Goal: Task Accomplishment & Management: Complete application form

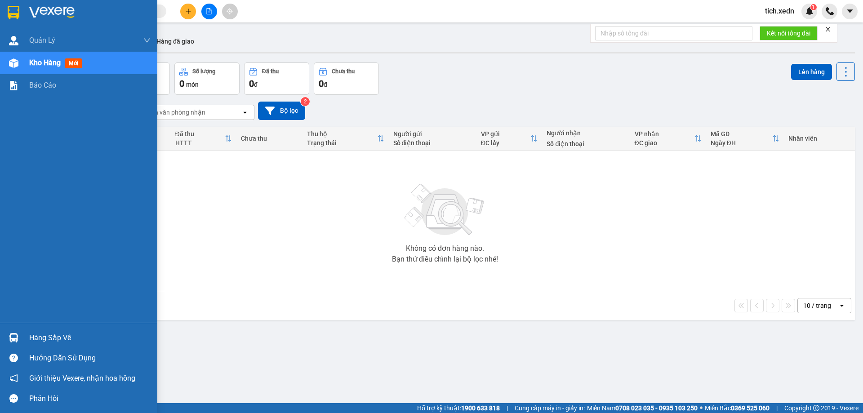
click at [18, 63] on div at bounding box center [14, 63] width 16 height 16
drag, startPoint x: 81, startPoint y: 59, endPoint x: 89, endPoint y: 62, distance: 8.0
click at [81, 60] on span "mới" at bounding box center [73, 63] width 17 height 10
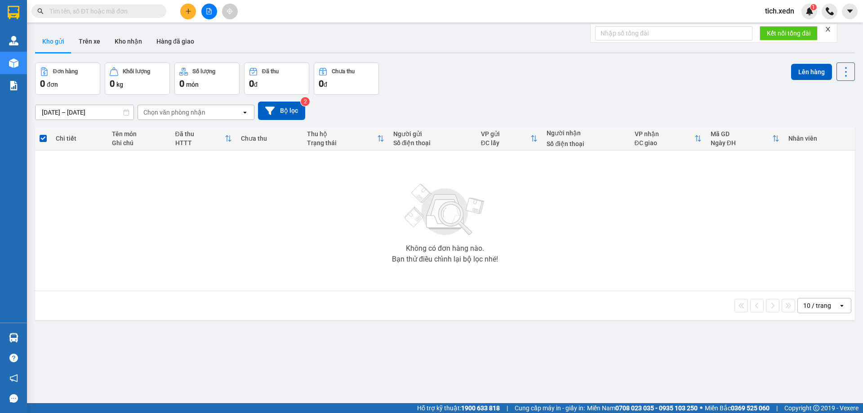
click at [331, 58] on div "ver 1.8.137 Kho gửi Trên xe Kho nhận Hàng đã giao Đơn hàng 0 đơn Khối lượng 0 k…" at bounding box center [444, 233] width 827 height 413
click at [189, 9] on icon "plus" at bounding box center [188, 11] width 6 height 6
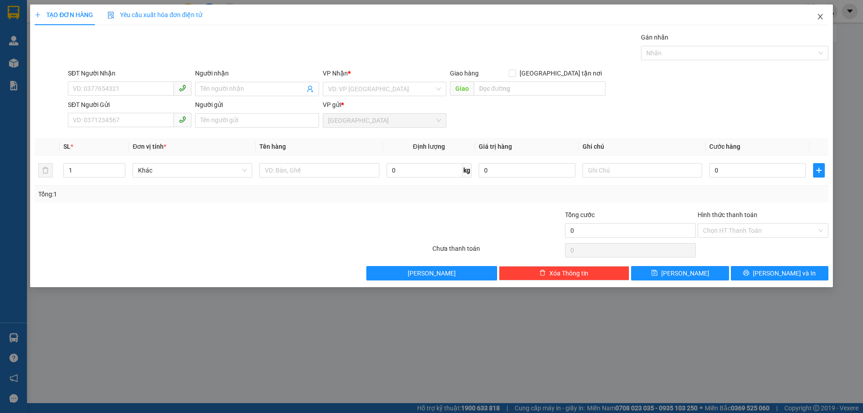
click at [826, 10] on span "Close" at bounding box center [819, 16] width 25 height 25
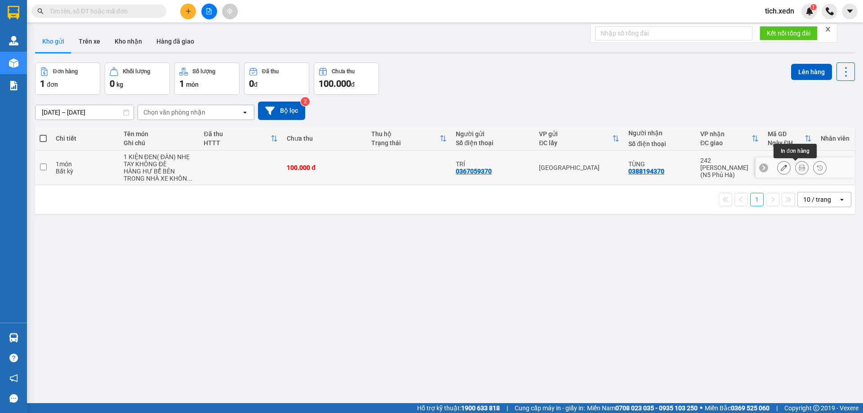
click at [795, 164] on button at bounding box center [801, 168] width 13 height 16
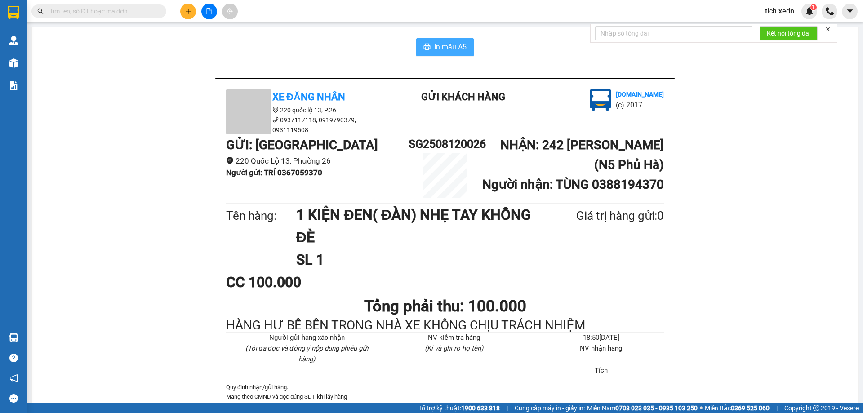
click at [451, 52] on span "In mẫu A5" at bounding box center [450, 46] width 32 height 11
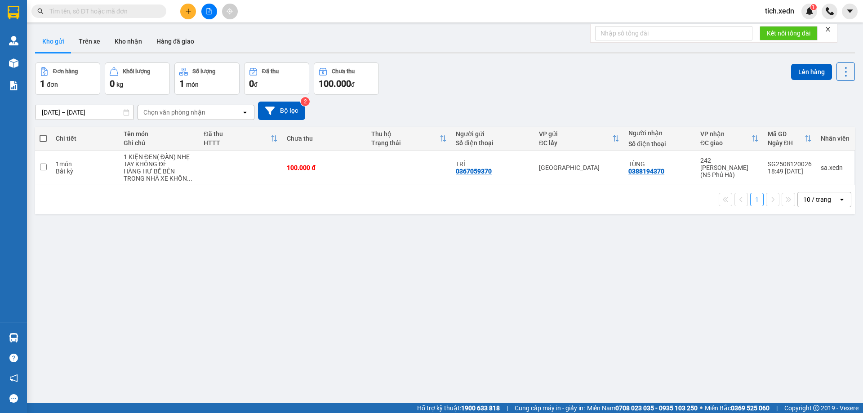
click at [43, 138] on span at bounding box center [43, 138] width 7 height 7
click at [43, 134] on input "checkbox" at bounding box center [43, 134] width 0 height 0
checkbox input "true"
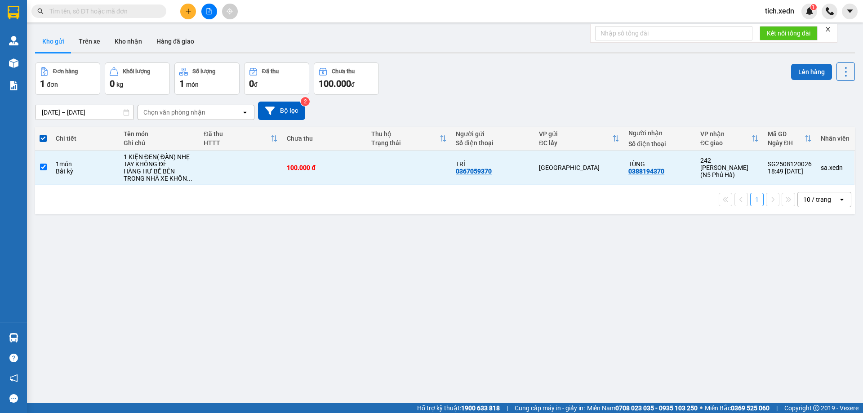
click at [798, 70] on button "Lên hàng" at bounding box center [811, 72] width 41 height 16
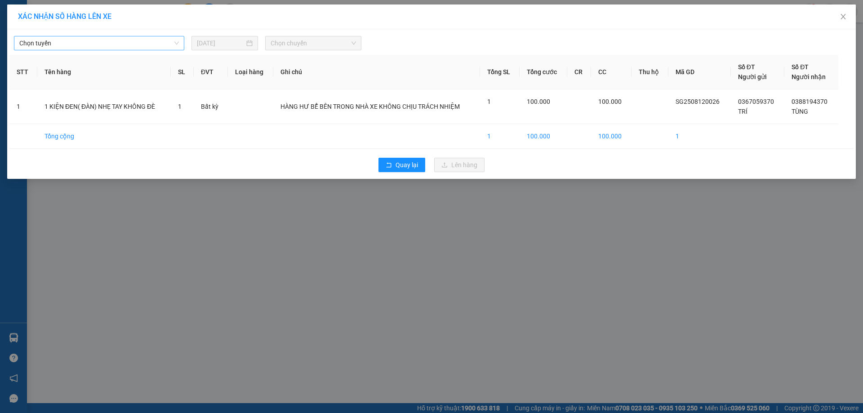
click at [174, 45] on span "Chọn tuyến" at bounding box center [99, 42] width 160 height 13
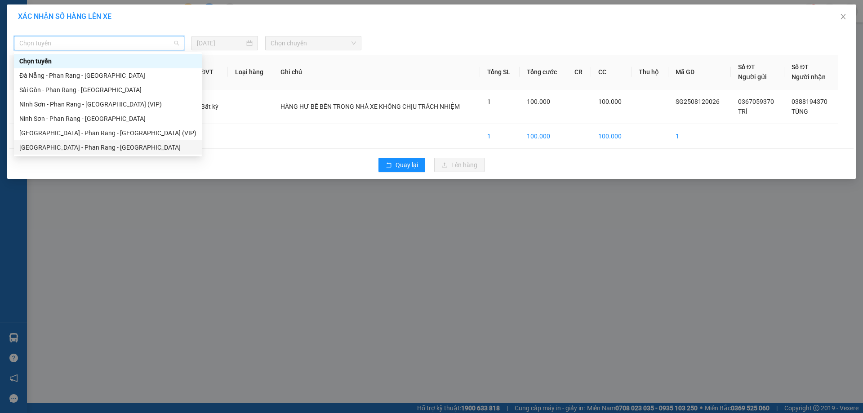
click at [102, 150] on div "[GEOGRAPHIC_DATA] - Phan Rang - [GEOGRAPHIC_DATA]" at bounding box center [107, 147] width 177 height 10
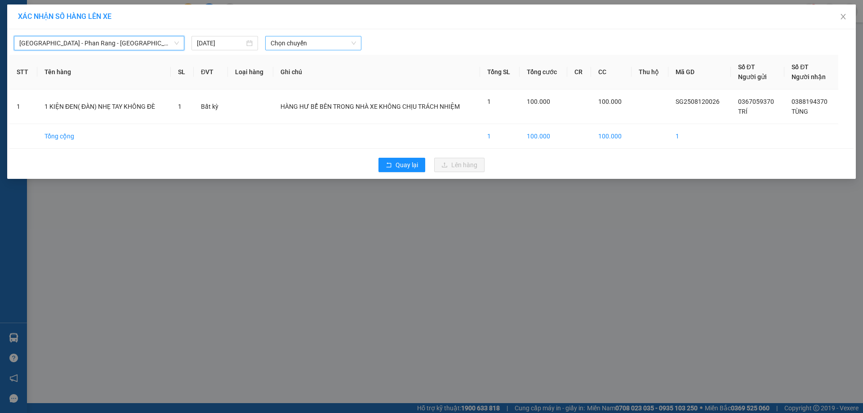
click at [300, 44] on span "Chọn chuyến" at bounding box center [312, 42] width 85 height 13
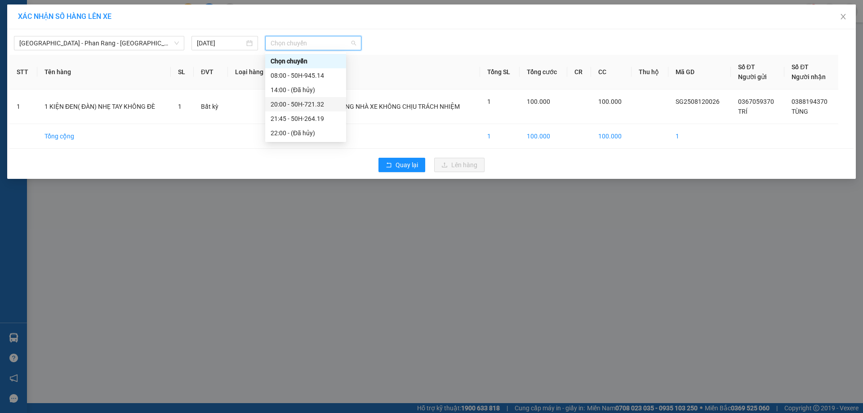
click at [328, 102] on div "20:00 - 50H-721.32" at bounding box center [305, 104] width 70 height 10
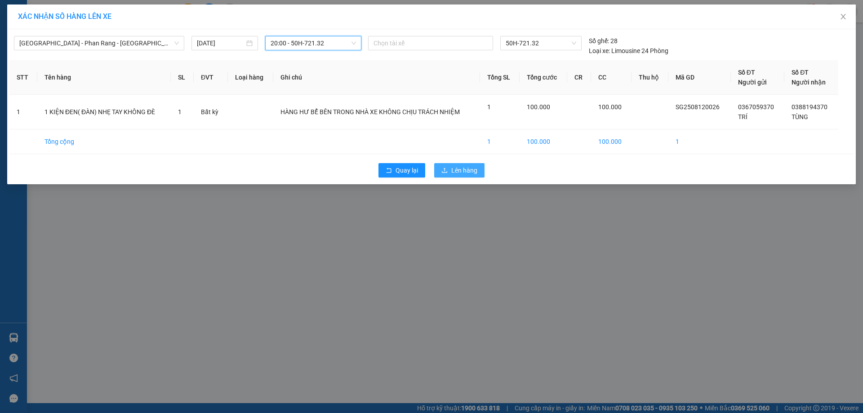
click at [461, 168] on span "Lên hàng" at bounding box center [464, 170] width 26 height 10
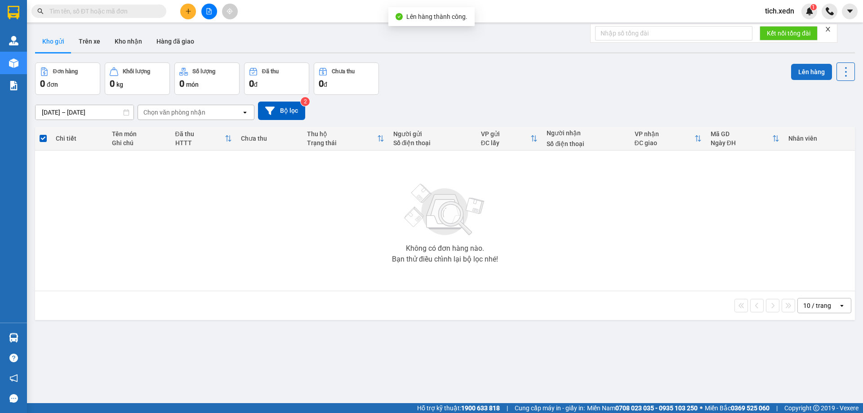
click at [802, 69] on button "Lên hàng" at bounding box center [811, 72] width 41 height 16
click at [796, 73] on button "Lên hàng" at bounding box center [811, 72] width 41 height 16
click at [187, 4] on button at bounding box center [188, 12] width 16 height 16
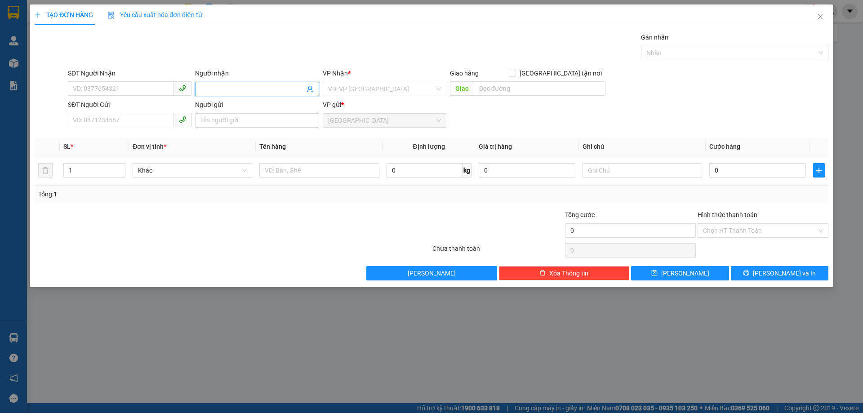
click at [237, 86] on input "Người nhận" at bounding box center [252, 89] width 104 height 10
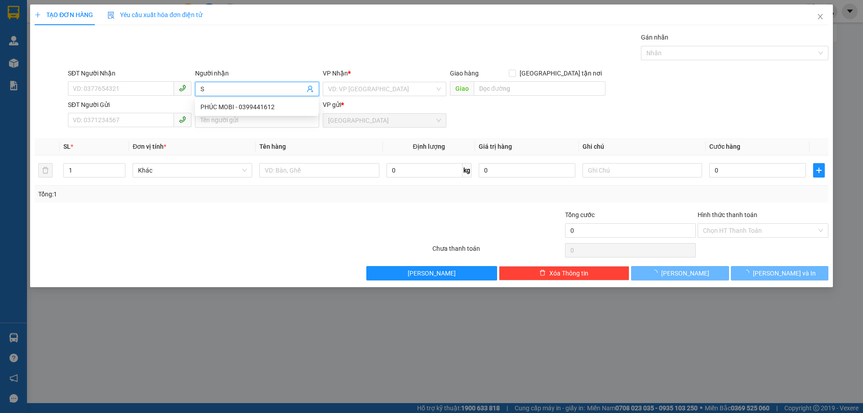
type input "SỸ"
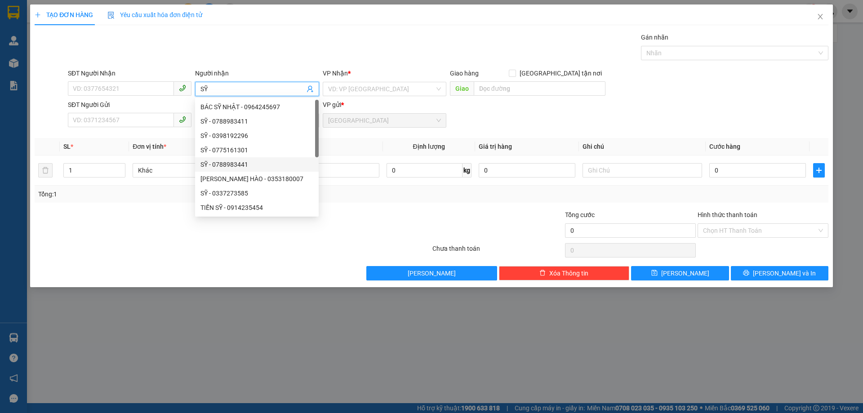
click at [259, 160] on div "SỸ - 0788983441" at bounding box center [256, 165] width 113 height 10
type input "0788983441"
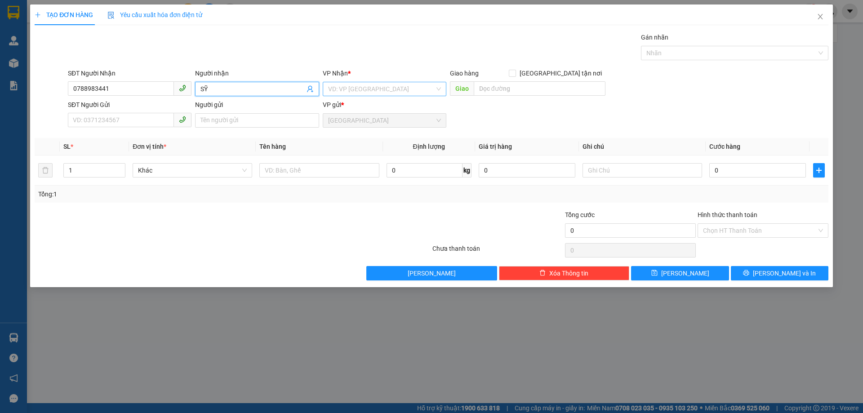
type input "SỸ"
click at [349, 86] on input "search" at bounding box center [381, 88] width 106 height 13
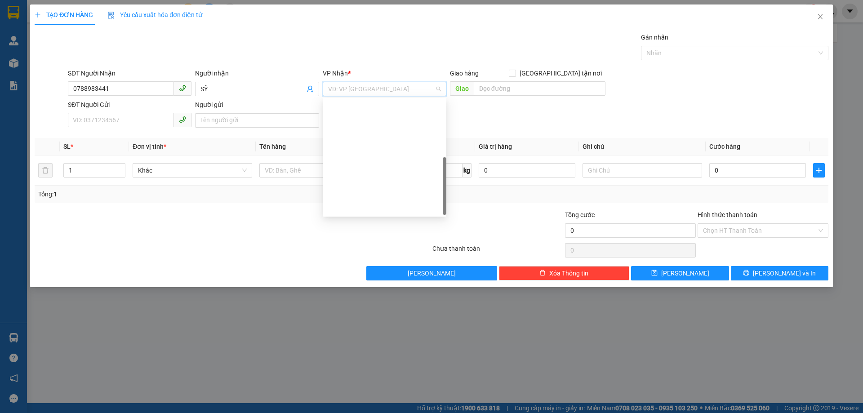
scroll to position [129, 0]
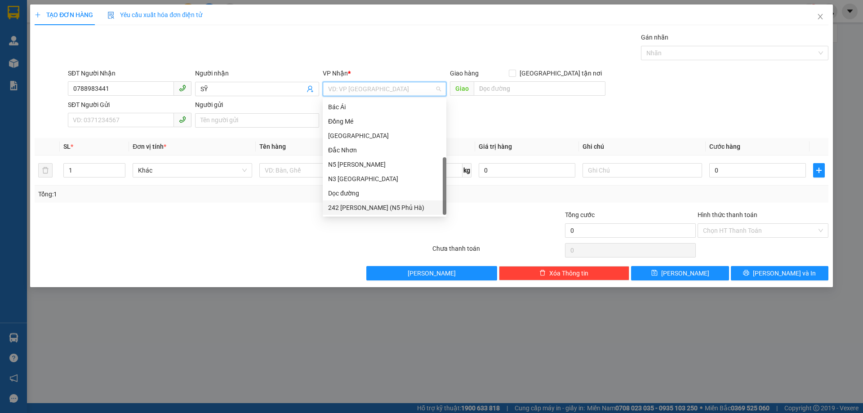
click at [374, 205] on div "242 [PERSON_NAME] (N5 Phủ Hà)" at bounding box center [384, 208] width 113 height 10
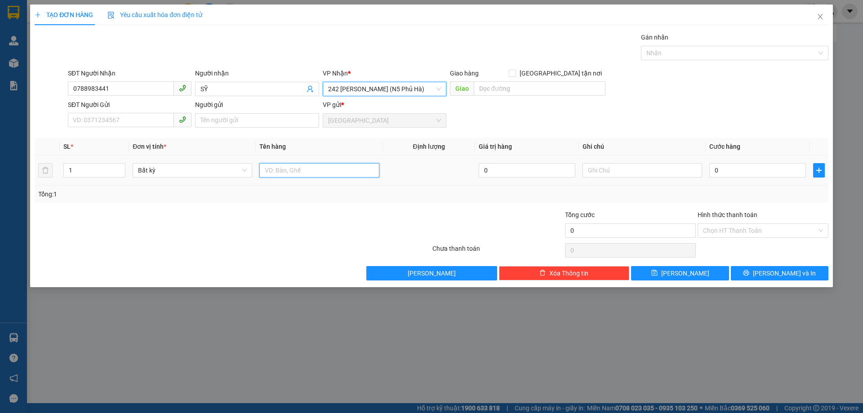
click at [265, 168] on input "text" at bounding box center [319, 170] width 120 height 14
type input "1 HỘP GIẤY"
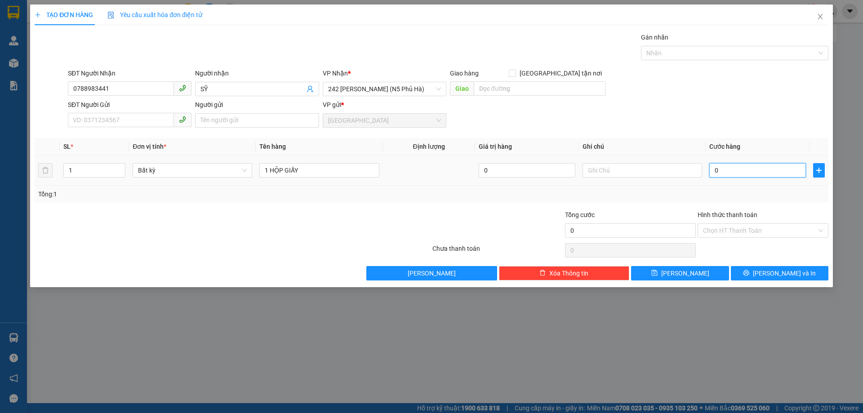
type input "3"
type input "30"
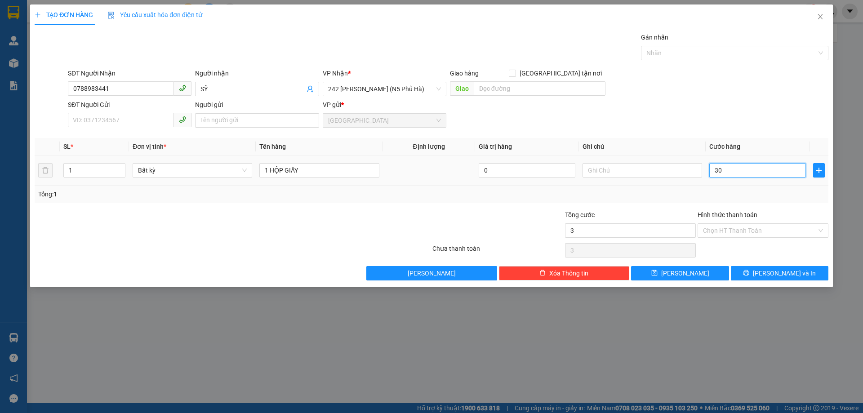
type input "30"
type input "30.000"
drag, startPoint x: 751, startPoint y: 196, endPoint x: 755, endPoint y: 212, distance: 15.9
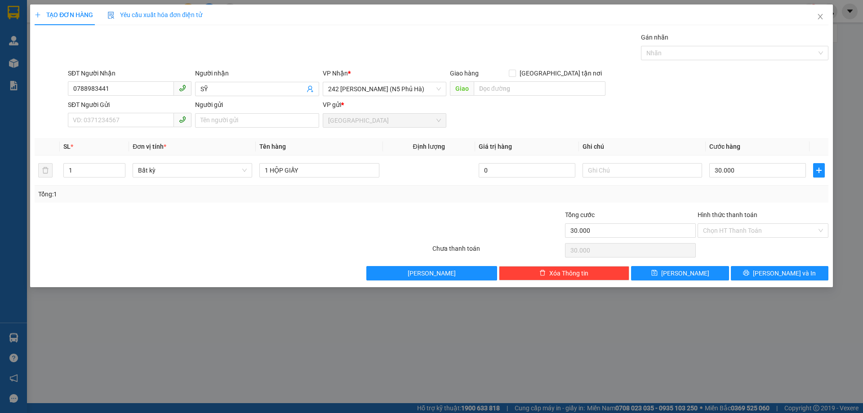
click at [751, 197] on div "Tổng: 1" at bounding box center [431, 194] width 786 height 10
click at [743, 271] on button "[PERSON_NAME] và In" at bounding box center [780, 273] width 98 height 14
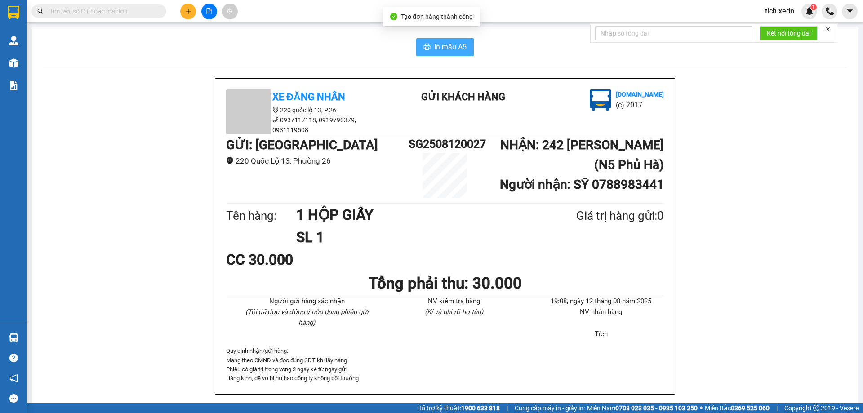
click at [438, 44] on span "In mẫu A5" at bounding box center [450, 46] width 32 height 11
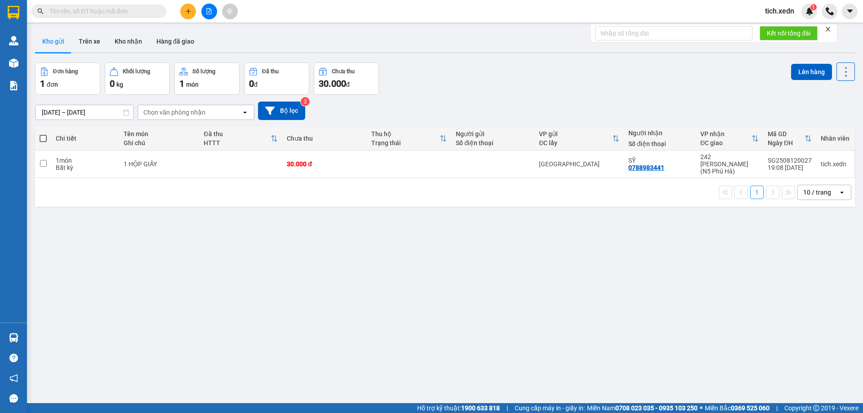
click at [43, 137] on span at bounding box center [43, 138] width 7 height 7
click at [43, 134] on input "checkbox" at bounding box center [43, 134] width 0 height 0
checkbox input "true"
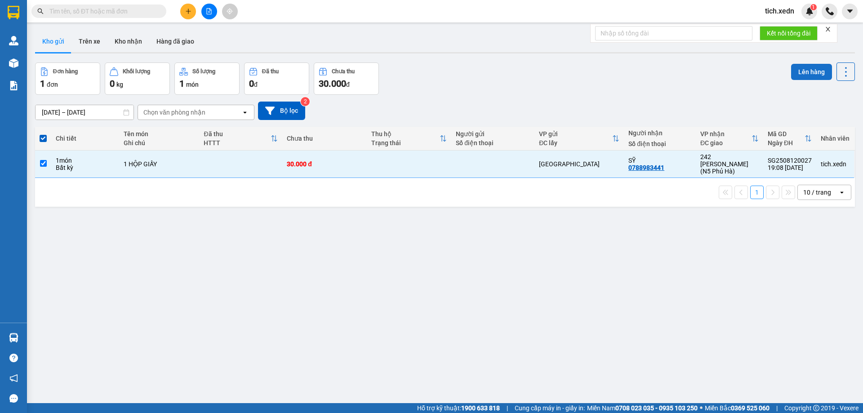
click at [805, 66] on button "Lên hàng" at bounding box center [811, 72] width 41 height 16
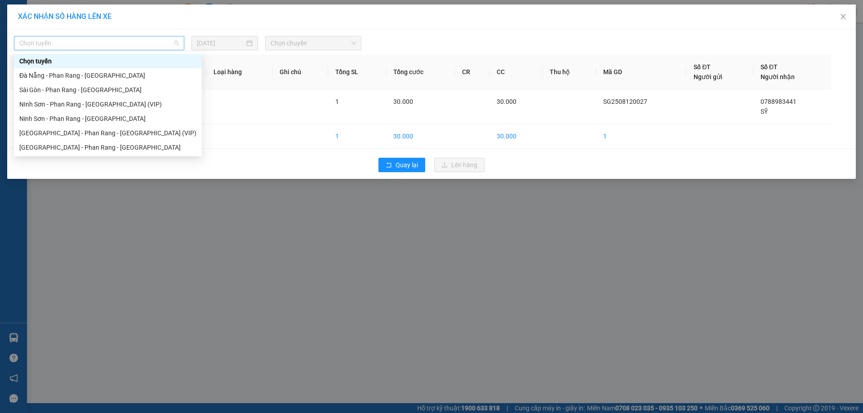
click at [173, 46] on span "Chọn tuyến" at bounding box center [99, 42] width 160 height 13
click at [135, 147] on div "[GEOGRAPHIC_DATA] - Phan Rang - [GEOGRAPHIC_DATA]" at bounding box center [107, 147] width 177 height 10
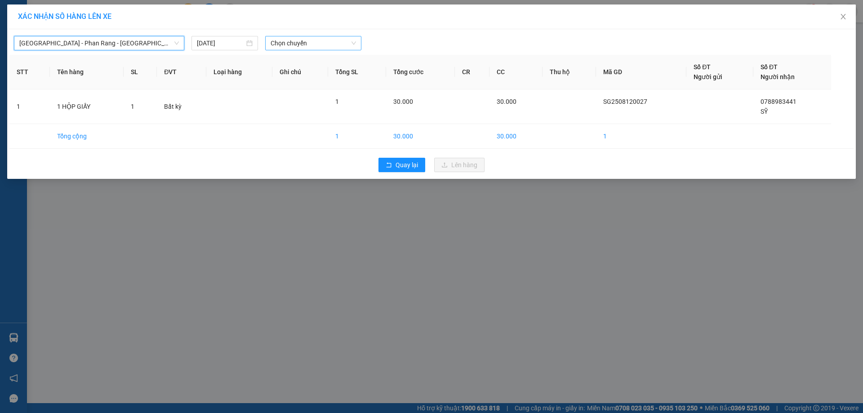
click at [338, 39] on span "Chọn chuyến" at bounding box center [312, 42] width 85 height 13
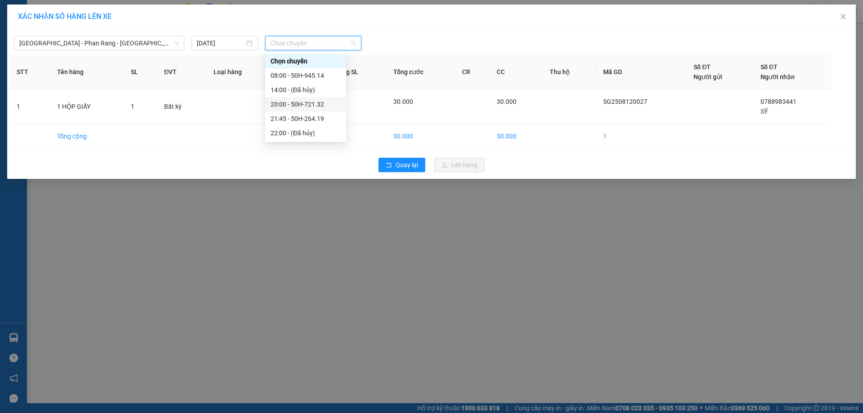
click at [330, 101] on div "20:00 - 50H-721.32" at bounding box center [305, 104] width 70 height 10
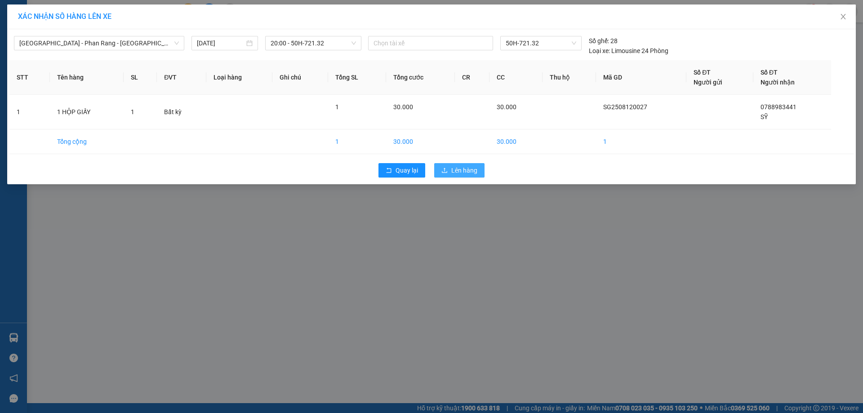
click at [468, 171] on span "Lên hàng" at bounding box center [464, 170] width 26 height 10
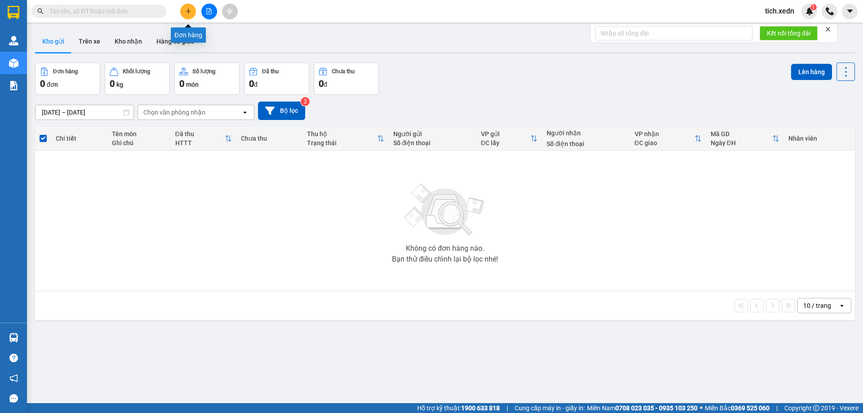
click at [190, 6] on button at bounding box center [188, 12] width 16 height 16
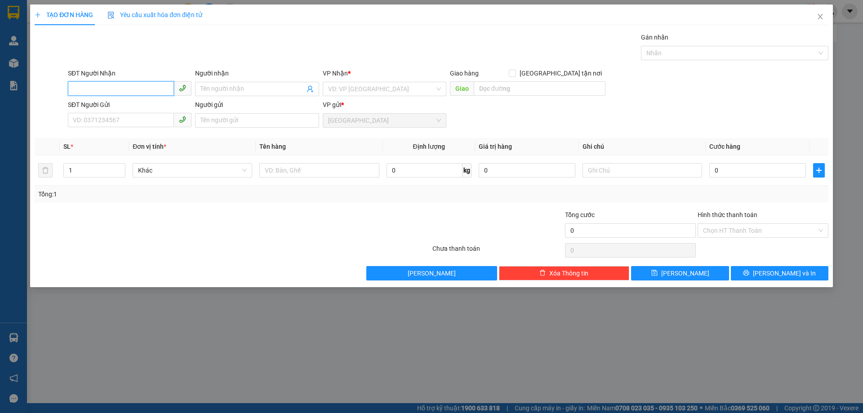
click at [108, 90] on input "SĐT Người Nhận" at bounding box center [121, 88] width 106 height 14
click at [135, 106] on div "0967664768 - VẢI 42" at bounding box center [129, 107] width 113 height 10
type input "0967664768"
type input "VẢI 42"
type input "KM 42"
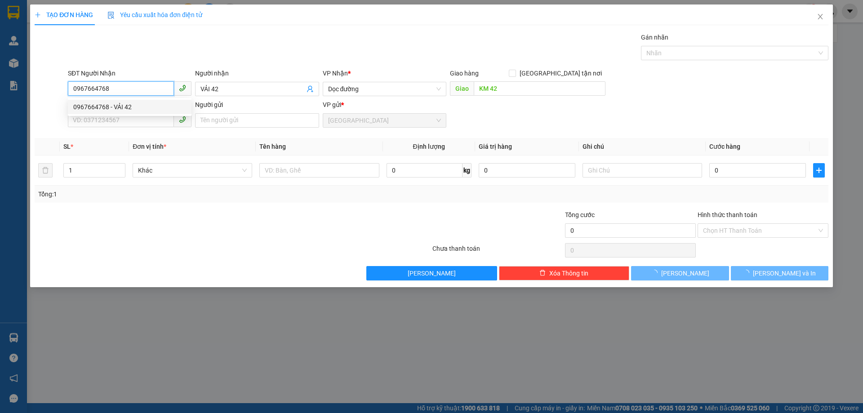
type input "70.000"
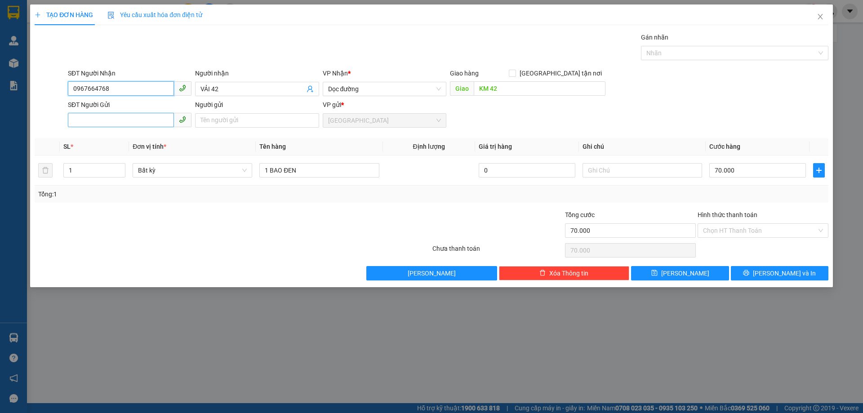
type input "0967664768"
drag, startPoint x: 130, startPoint y: 116, endPoint x: 134, endPoint y: 120, distance: 5.7
click at [130, 117] on input "SĐT Người Gửi" at bounding box center [121, 120] width 106 height 14
click at [106, 122] on input "SĐT Người Gửi" at bounding box center [121, 120] width 106 height 14
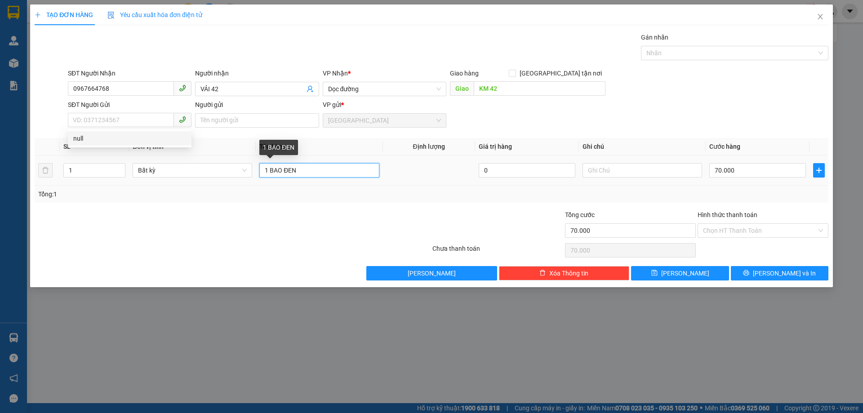
click at [297, 170] on input "1 BAO ĐEN" at bounding box center [319, 170] width 120 height 14
type input "1 BAO XANH"
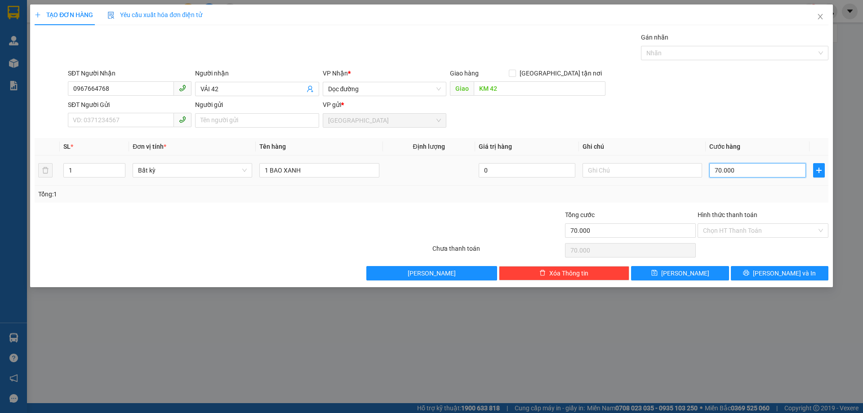
type input "0"
type input "70.000"
click at [713, 168] on input "0" at bounding box center [757, 170] width 97 height 14
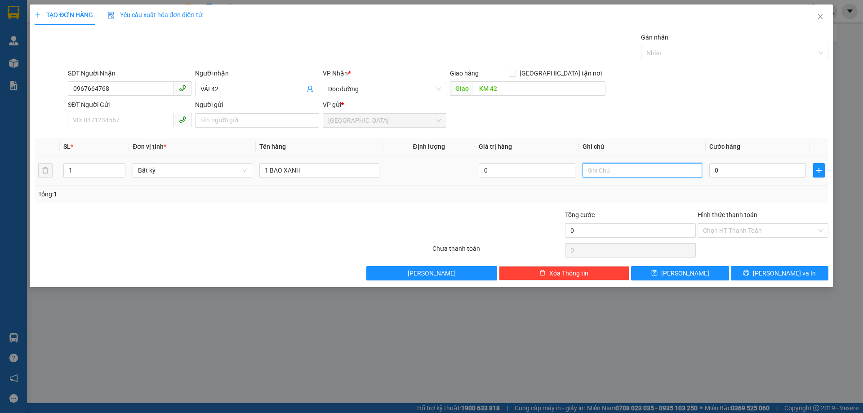
click at [597, 170] on input "text" at bounding box center [642, 170] width 120 height 14
type input "CÂY GIẤY"
click at [712, 171] on input "0" at bounding box center [757, 170] width 97 height 14
type input "7"
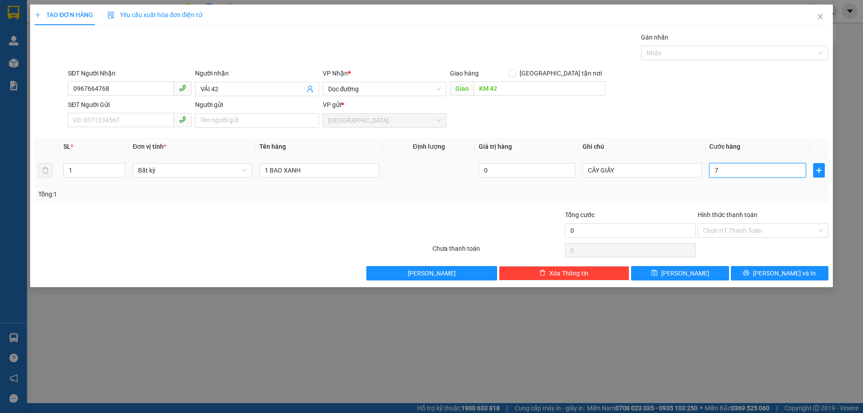
type input "7"
type input "70"
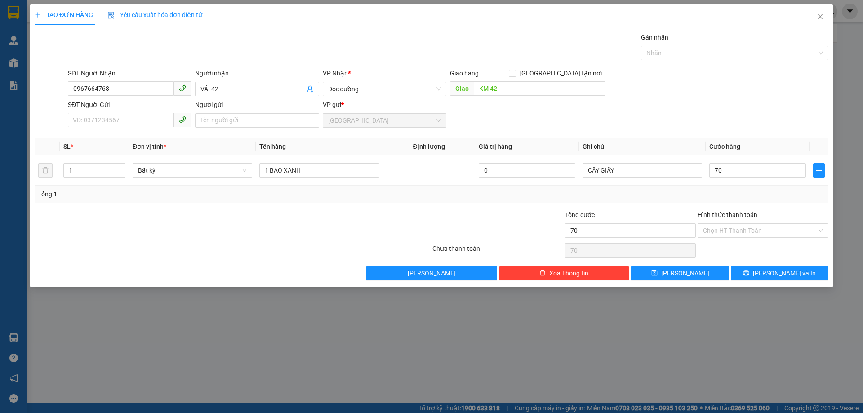
type input "70.000"
click at [734, 187] on div "Tổng: 1" at bounding box center [431, 194] width 793 height 17
click at [749, 270] on icon "printer" at bounding box center [746, 273] width 6 height 6
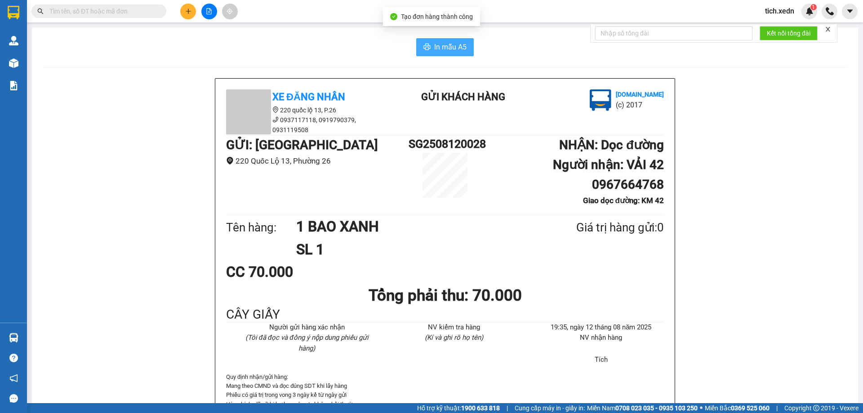
click at [458, 49] on span "In mẫu A5" at bounding box center [450, 46] width 32 height 11
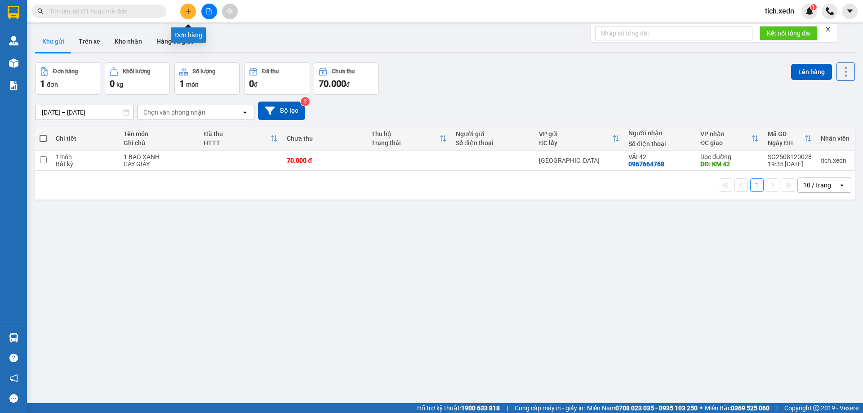
click at [182, 7] on button at bounding box center [188, 12] width 16 height 16
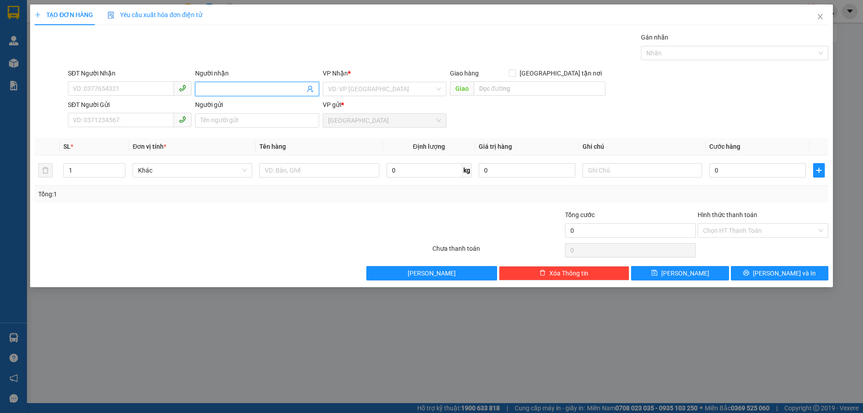
click at [197, 85] on span at bounding box center [257, 89] width 124 height 14
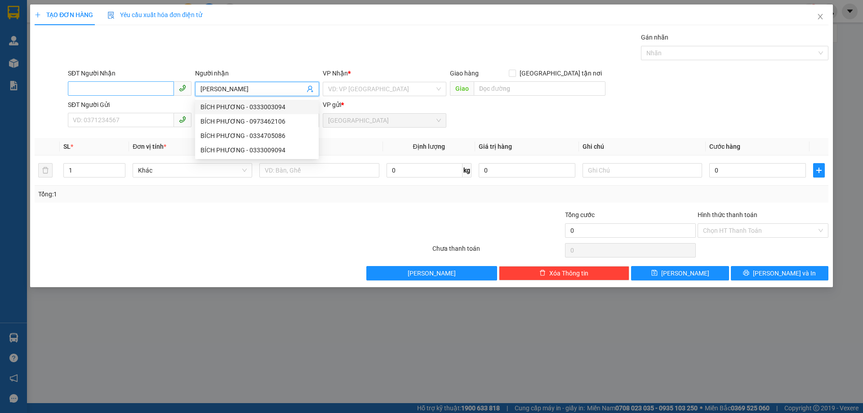
type input "[PERSON_NAME]"
click at [146, 82] on input "SĐT Người Nhận" at bounding box center [121, 88] width 106 height 14
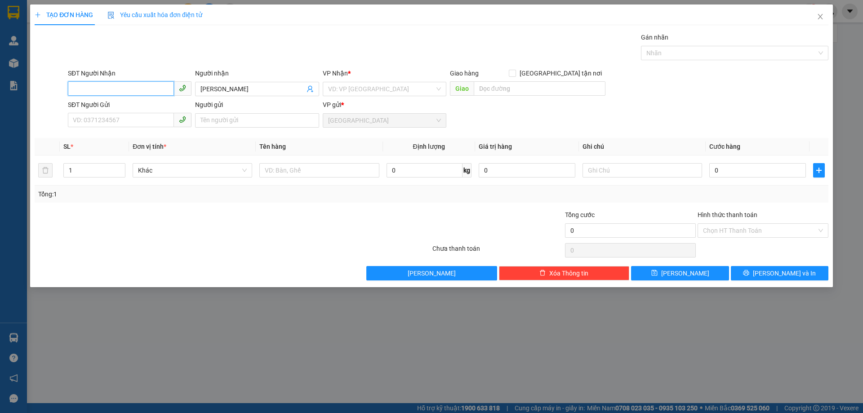
click at [78, 89] on input "SĐT Người Nhận" at bounding box center [121, 88] width 106 height 14
click at [136, 107] on div "0333009094 - [PERSON_NAME]" at bounding box center [129, 107] width 113 height 10
type input "0333009094"
type input "70.000"
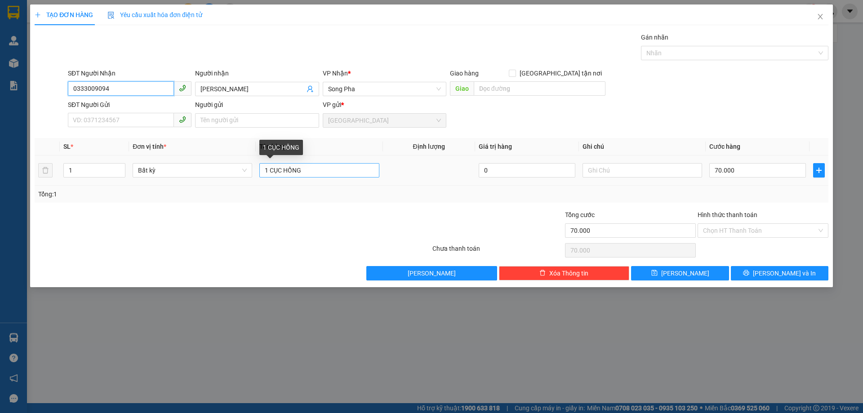
type input "0333009094"
click at [310, 168] on input "1 CỤC HỒNG" at bounding box center [319, 170] width 120 height 14
type input "1 CỤC ĐEN"
type input "0"
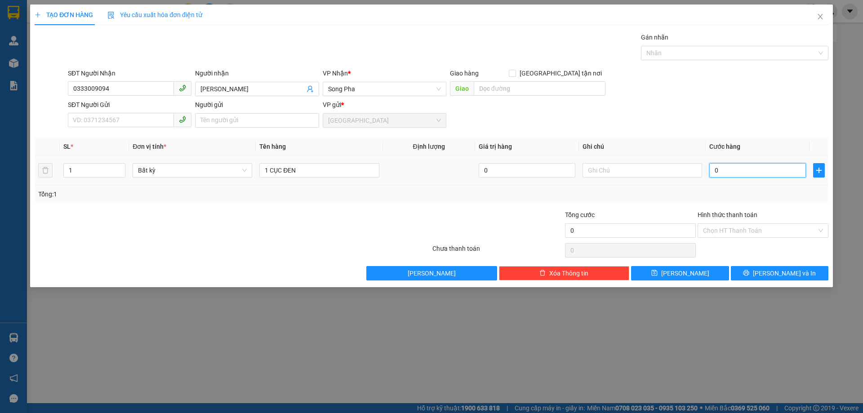
type input "05"
type input "5"
type input "050"
type input "50"
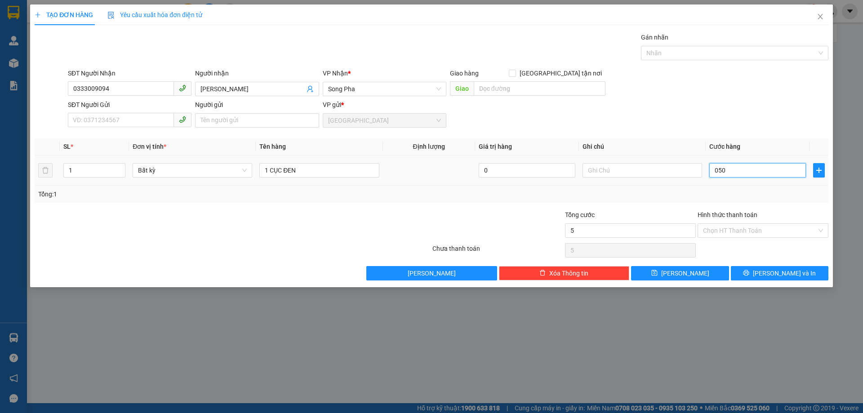
type input "50"
type input "050"
type input "50.000"
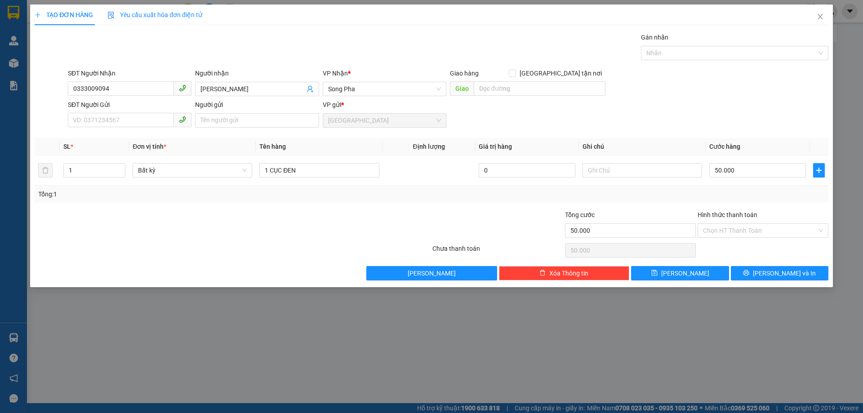
click at [772, 192] on div "Tổng: 1" at bounding box center [431, 194] width 786 height 10
click at [760, 270] on button "[PERSON_NAME] và In" at bounding box center [780, 273] width 98 height 14
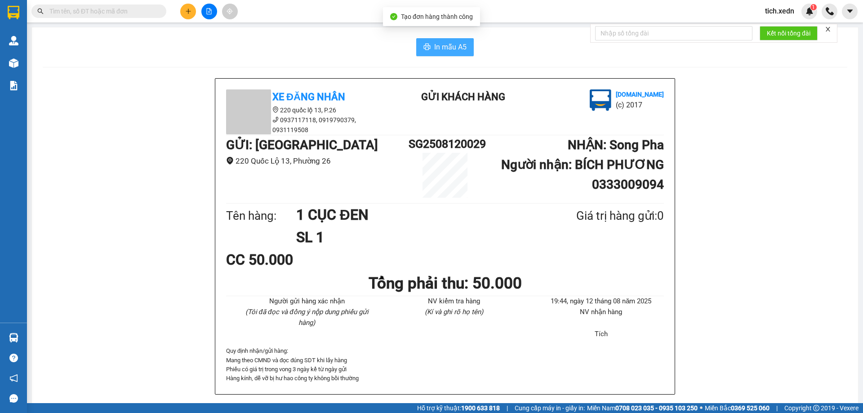
click at [453, 47] on span "In mẫu A5" at bounding box center [450, 46] width 32 height 11
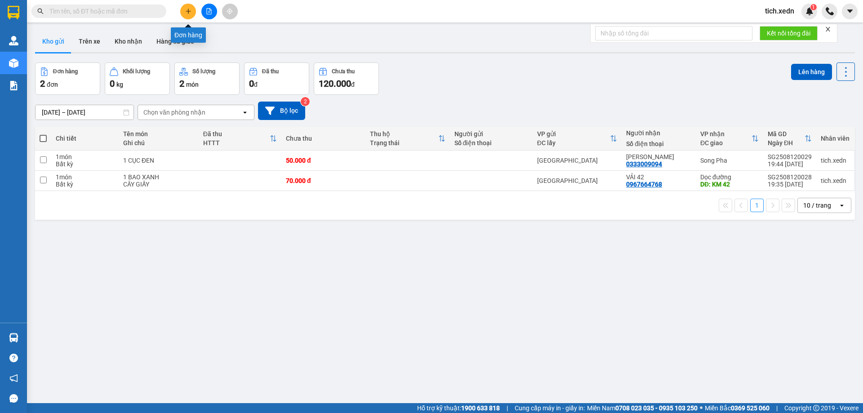
click at [187, 8] on icon "plus" at bounding box center [188, 11] width 6 height 6
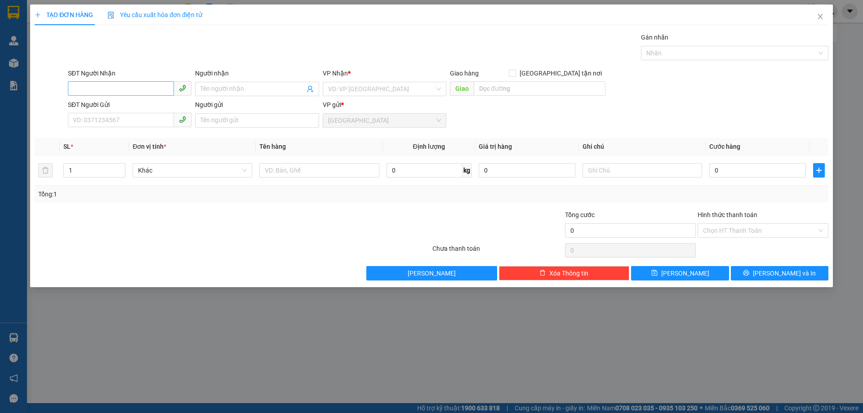
click at [144, 83] on div "SĐT Người Nhận VD: 0377654321" at bounding box center [130, 83] width 124 height 31
click at [133, 86] on input "SĐT Người Nhận" at bounding box center [121, 88] width 106 height 14
type input "02593850531"
drag, startPoint x: 214, startPoint y: 75, endPoint x: 213, endPoint y: 91, distance: 15.4
click at [213, 83] on div "Người nhận Tên người nhận" at bounding box center [257, 83] width 124 height 31
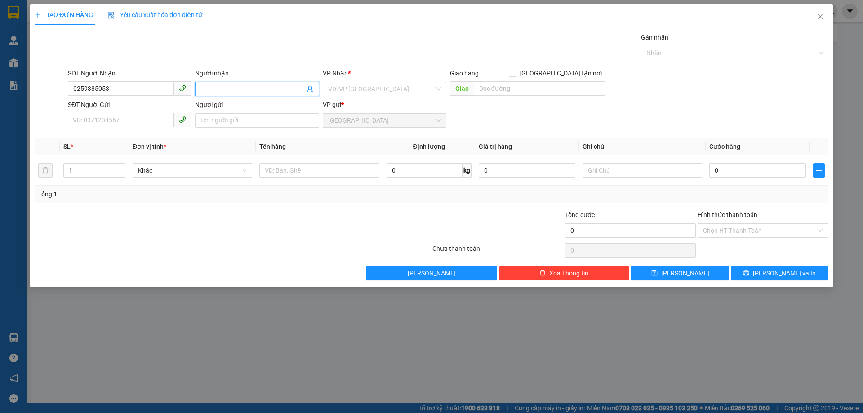
click at [213, 91] on input "Người nhận" at bounding box center [252, 89] width 104 height 10
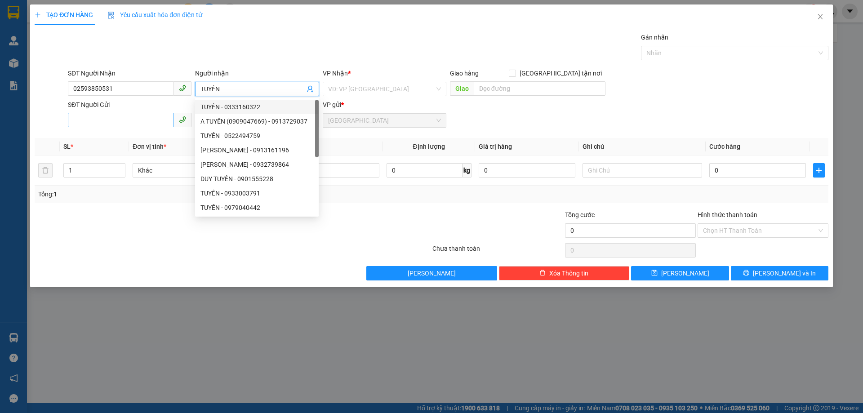
type input "TUYẾN"
click at [146, 117] on input "SĐT Người Gửi" at bounding box center [121, 120] width 106 height 14
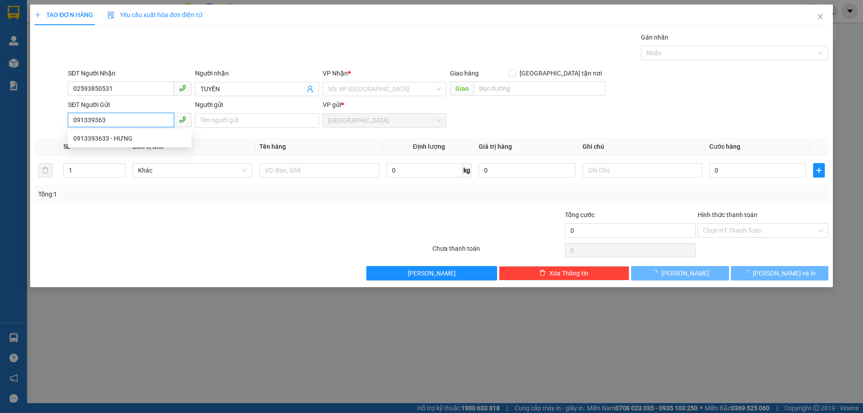
type input "0913393633"
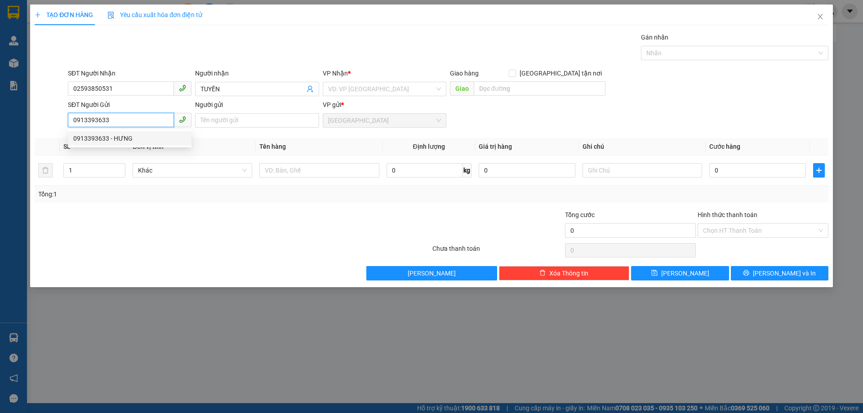
click at [153, 138] on div "0913393633 - HƯNG" at bounding box center [129, 138] width 113 height 10
type input "HƯNG"
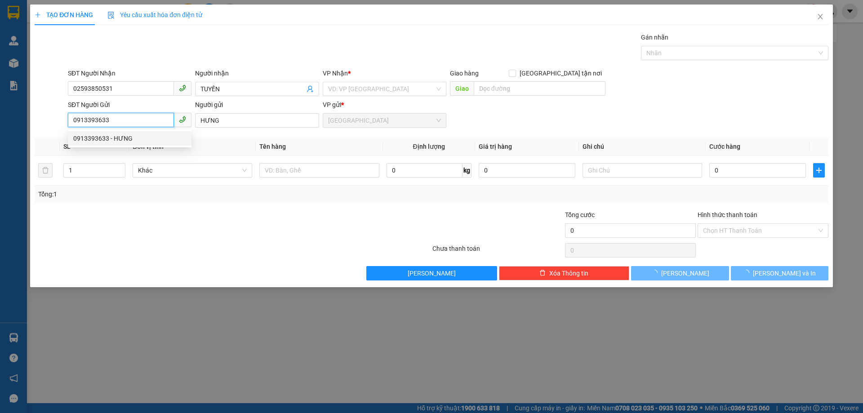
type input "50.000"
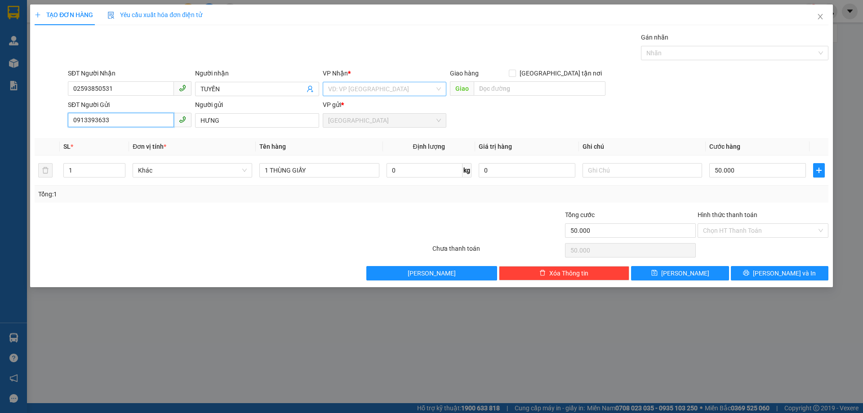
type input "0913393633"
click at [359, 89] on input "search" at bounding box center [381, 88] width 106 height 13
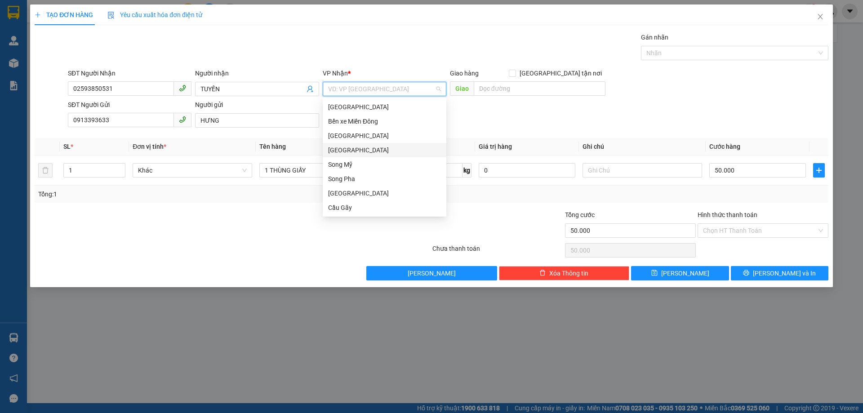
click at [358, 148] on div "[GEOGRAPHIC_DATA]" at bounding box center [384, 150] width 113 height 10
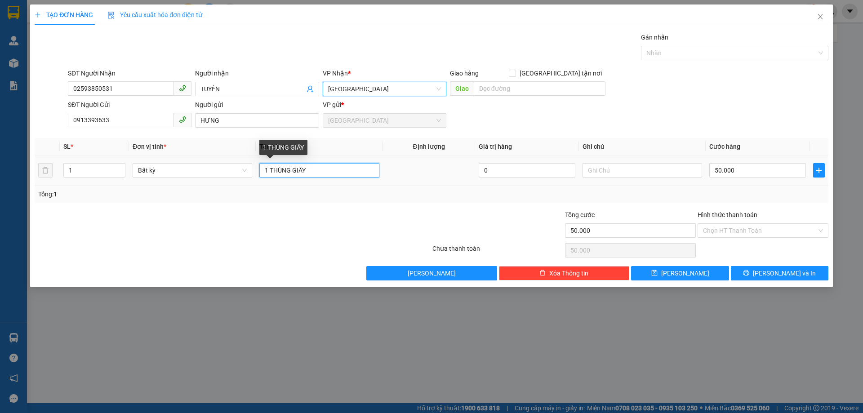
click at [292, 169] on input "1 THÙNG GIẤY" at bounding box center [319, 170] width 120 height 14
type input "1 HỘP GIẤY"
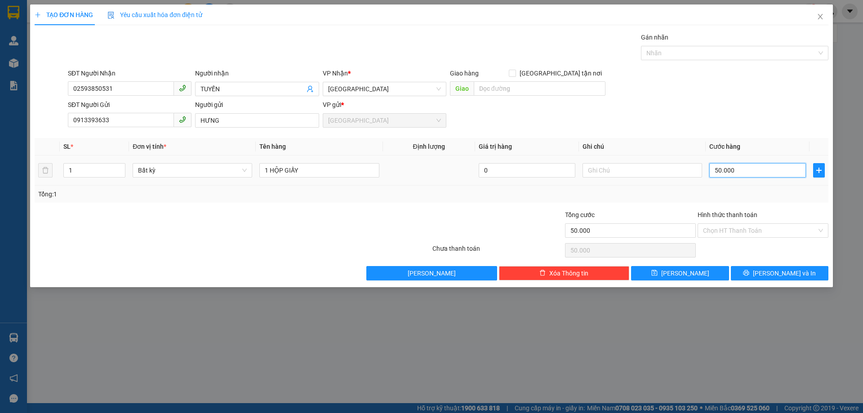
type input "0"
type input "03"
type input "3"
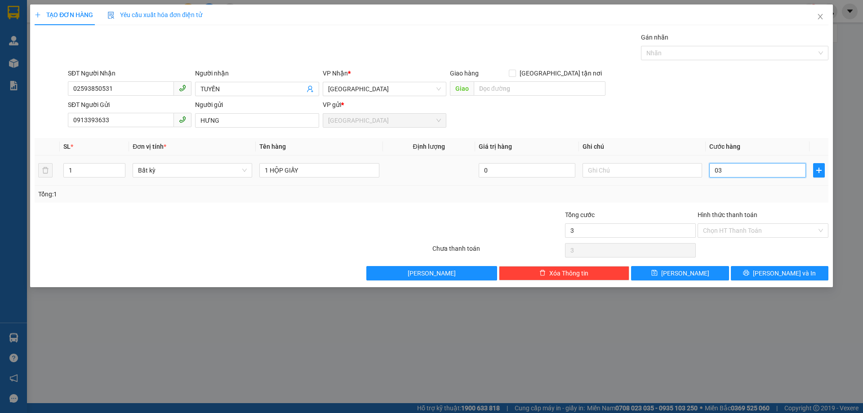
type input "030"
type input "30"
type input "030"
type input "30.000"
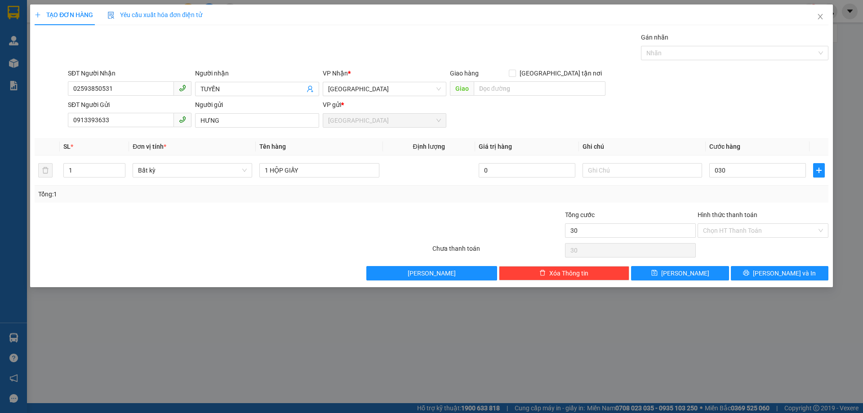
type input "30.000"
click at [697, 192] on div "Tổng: 1" at bounding box center [431, 194] width 786 height 10
click at [731, 229] on input "Hình thức thanh toán" at bounding box center [760, 230] width 114 height 13
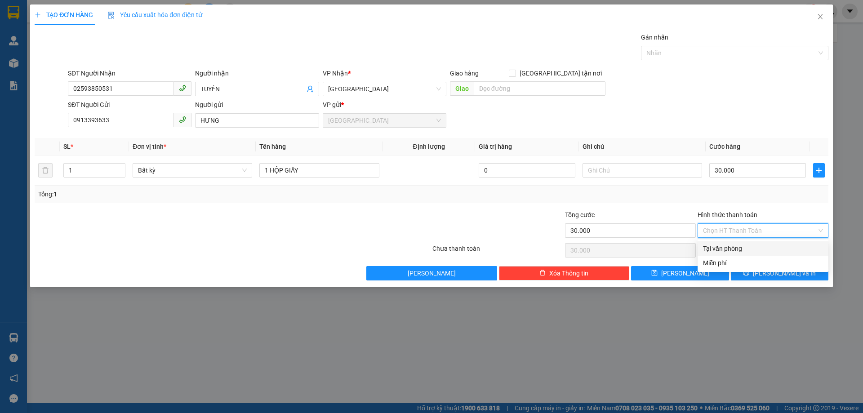
click at [735, 248] on div "Tại văn phòng" at bounding box center [763, 249] width 120 height 10
type input "0"
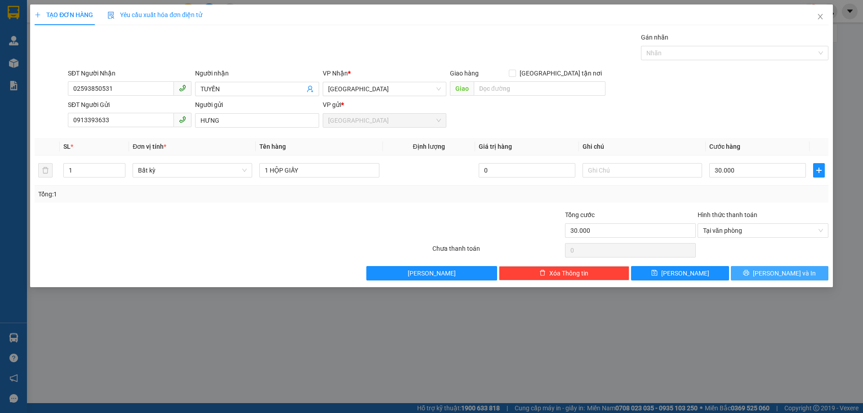
click at [769, 266] on button "[PERSON_NAME] và In" at bounding box center [780, 273] width 98 height 14
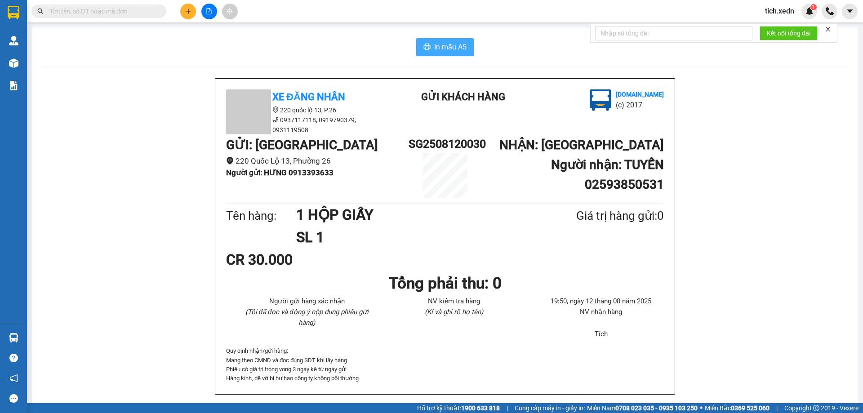
click at [449, 50] on span "In mẫu A5" at bounding box center [450, 46] width 32 height 11
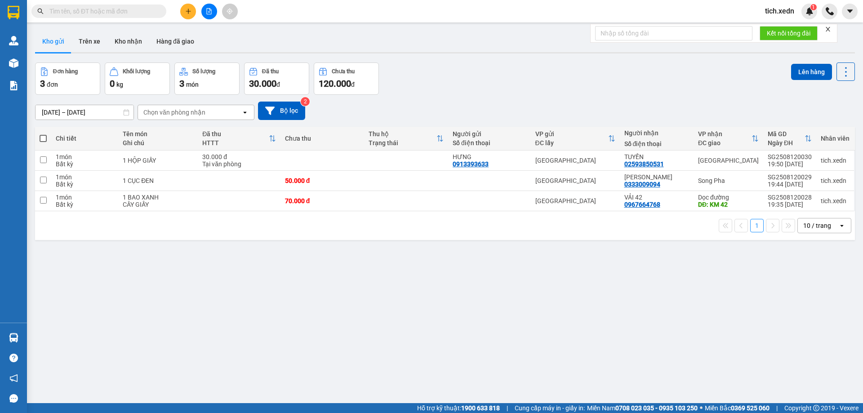
click at [44, 144] on th at bounding box center [43, 139] width 16 height 24
click at [41, 139] on span at bounding box center [43, 138] width 7 height 7
click at [43, 134] on input "checkbox" at bounding box center [43, 134] width 0 height 0
checkbox input "true"
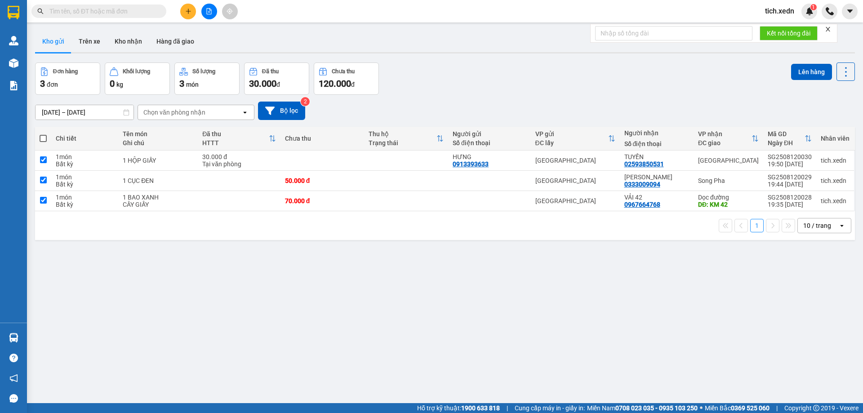
checkbox input "true"
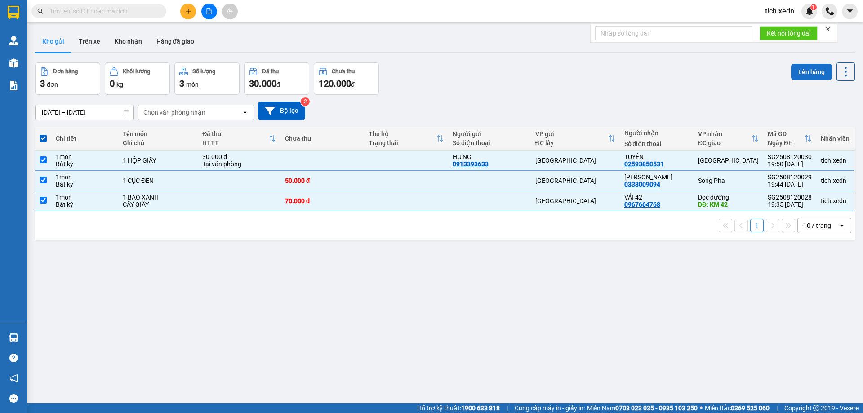
click at [803, 73] on button "Lên hàng" at bounding box center [811, 72] width 41 height 16
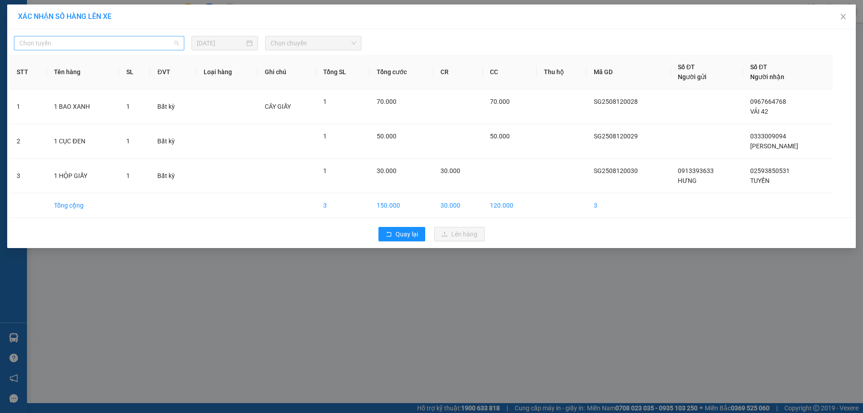
click at [172, 46] on span "Chọn tuyến" at bounding box center [99, 42] width 160 height 13
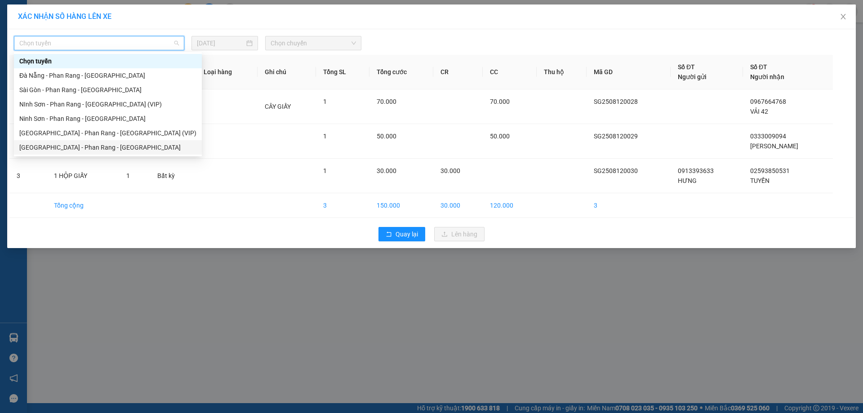
click at [134, 149] on div "[GEOGRAPHIC_DATA] - Phan Rang - [GEOGRAPHIC_DATA]" at bounding box center [107, 147] width 177 height 10
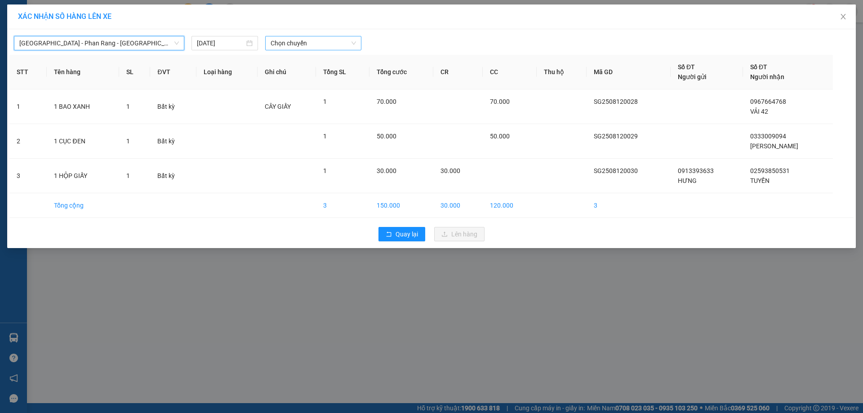
click at [296, 40] on span "Chọn chuyến" at bounding box center [312, 42] width 85 height 13
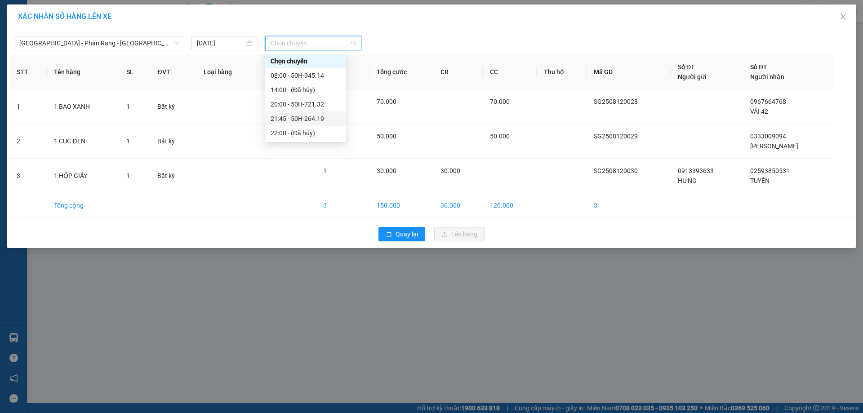
click at [321, 121] on div "21:45 - 50H-264.19" at bounding box center [305, 119] width 70 height 10
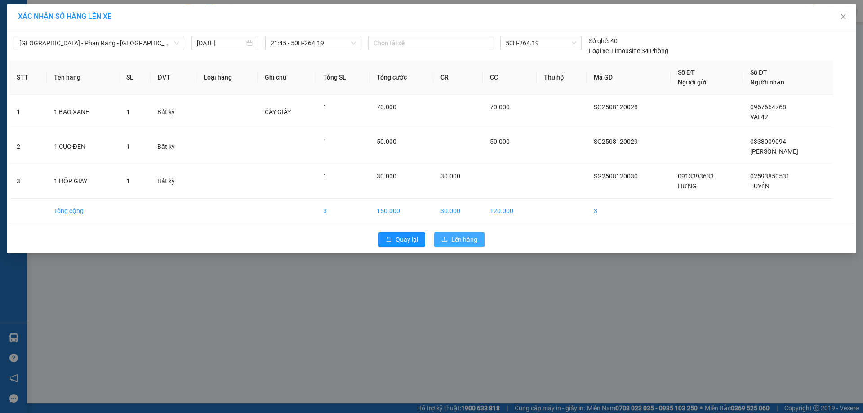
click at [455, 238] on span "Lên hàng" at bounding box center [464, 240] width 26 height 10
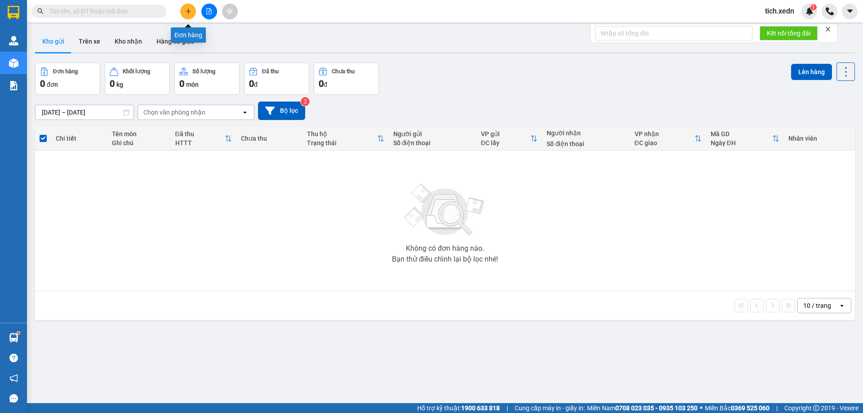
click at [186, 8] on icon "plus" at bounding box center [188, 11] width 6 height 6
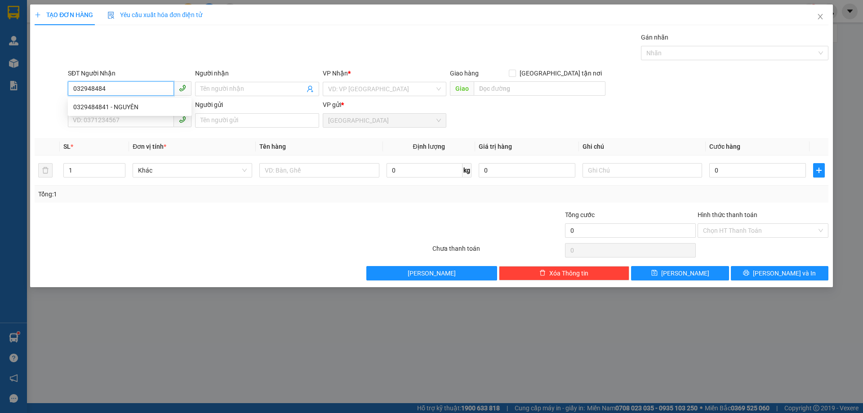
type input "0329484841"
click at [146, 106] on div "0329484841 - NGUYÊN" at bounding box center [129, 107] width 113 height 10
type input "NGUYÊN"
type input "40.000"
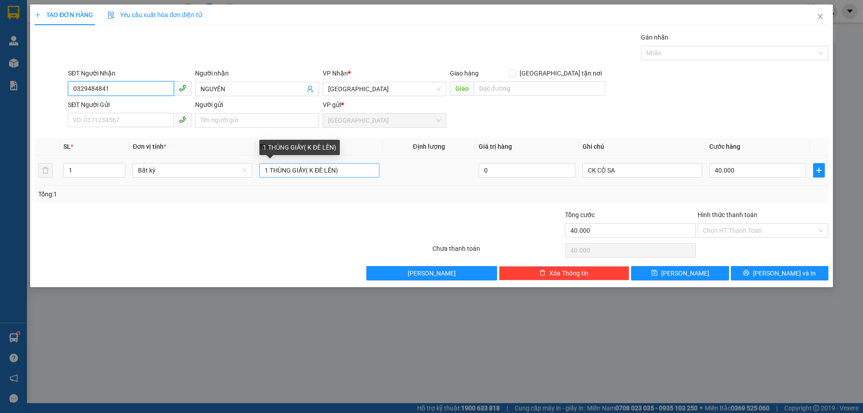
type input "0329484841"
click at [342, 172] on input "1 THÙNG GIẤY( K ĐÈ LÊN)" at bounding box center [319, 170] width 120 height 14
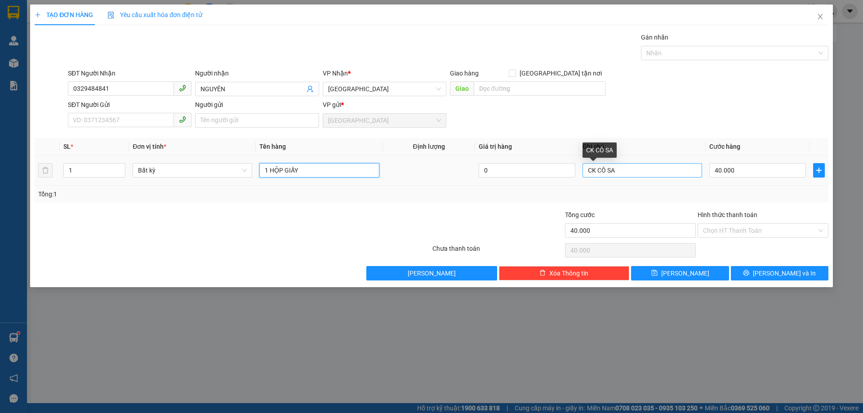
type input "1 HỘP GIẤY"
drag, startPoint x: 620, startPoint y: 172, endPoint x: 558, endPoint y: 174, distance: 62.5
click at [558, 174] on tr "1 Bất kỳ 1 HỘP GIẤY 0 CK CÔ SA 40.000" at bounding box center [431, 170] width 793 height 30
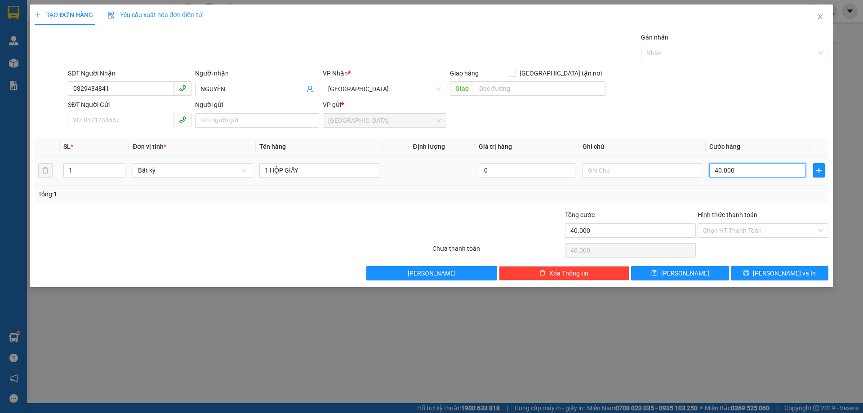
type input "0"
type input "40.000"
click at [711, 170] on input "0" at bounding box center [757, 170] width 97 height 14
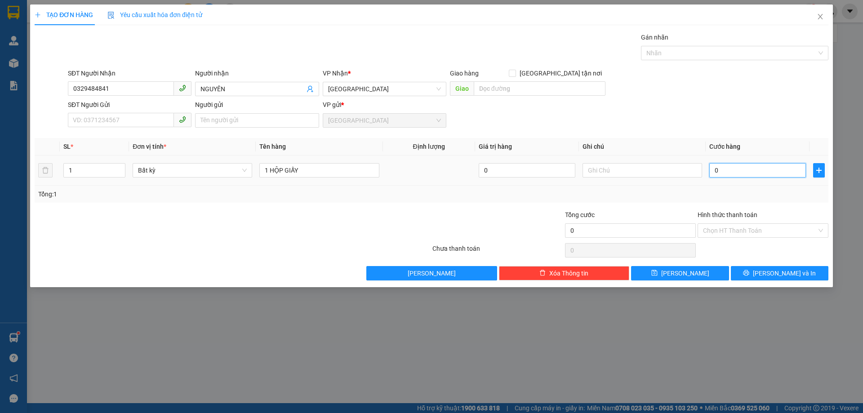
type input "3"
type input "30"
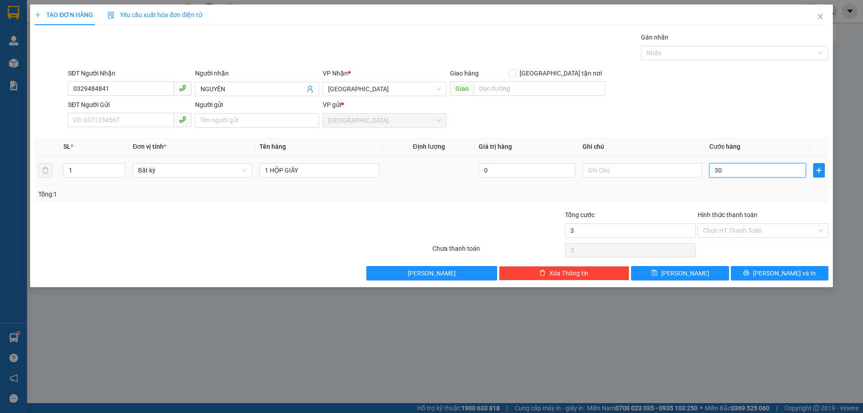
type input "30"
type input "30.000"
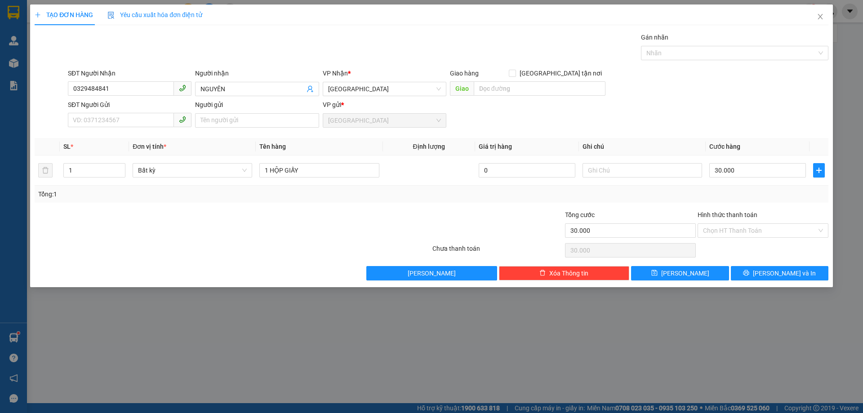
click at [676, 200] on div "Tổng: 1" at bounding box center [431, 194] width 793 height 17
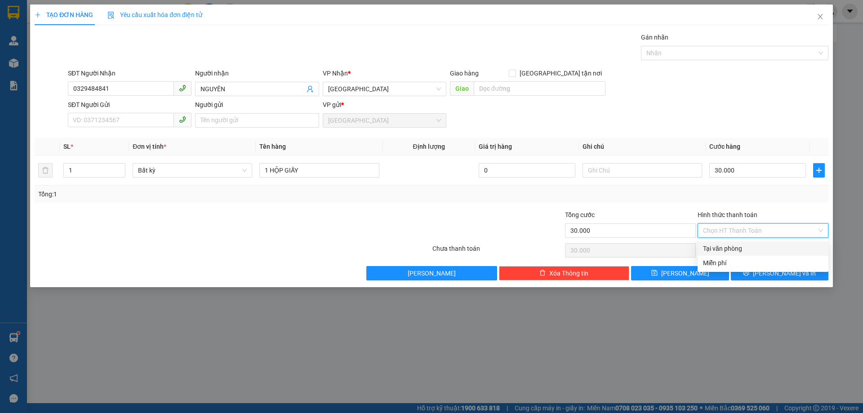
drag, startPoint x: 731, startPoint y: 232, endPoint x: 737, endPoint y: 238, distance: 9.2
click at [731, 233] on input "Hình thức thanh toán" at bounding box center [760, 230] width 114 height 13
click at [733, 245] on div "Tại văn phòng" at bounding box center [763, 249] width 120 height 10
type input "0"
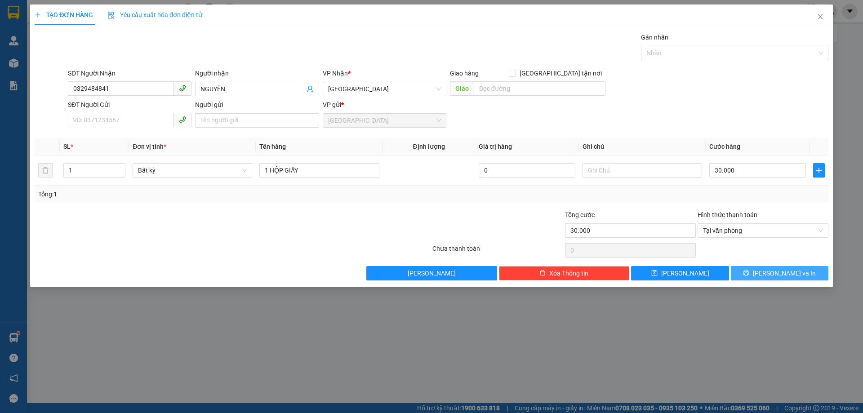
click at [775, 268] on span "[PERSON_NAME] và In" at bounding box center [784, 273] width 63 height 10
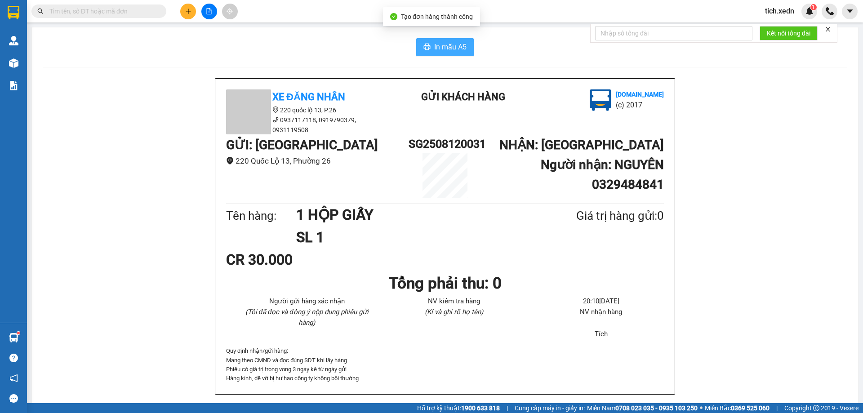
click at [435, 44] on span "In mẫu A5" at bounding box center [450, 46] width 32 height 11
